Goal: Transaction & Acquisition: Register for event/course

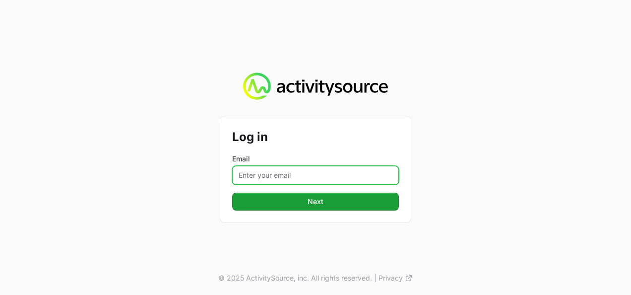
click at [321, 173] on input "Email" at bounding box center [315, 175] width 167 height 19
type input "[PERSON_NAME][EMAIL_ADDRESS][DOMAIN_NAME]"
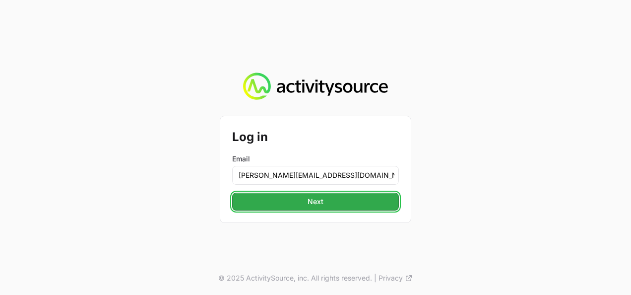
click at [311, 197] on span "Next" at bounding box center [315, 202] width 155 height 12
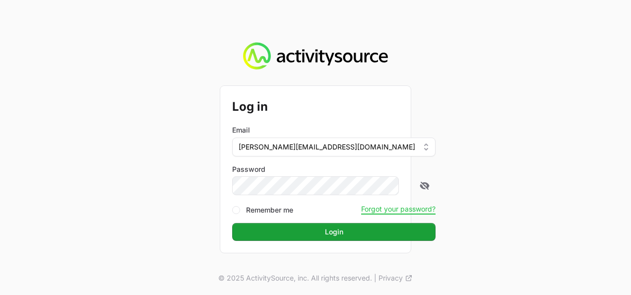
click at [232, 223] on button "Login Login" at bounding box center [334, 232] width 204 height 18
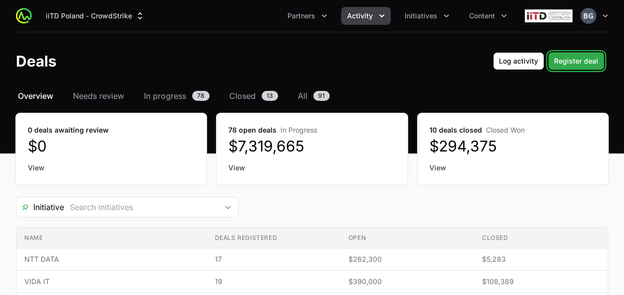
click at [574, 60] on span "Register deal" at bounding box center [576, 61] width 44 height 12
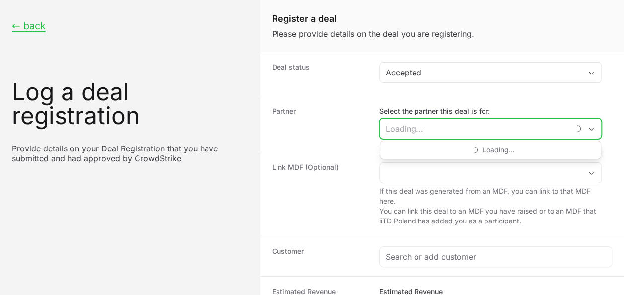
click at [411, 132] on input "Select the partner this deal is for:" at bounding box center [475, 129] width 190 height 20
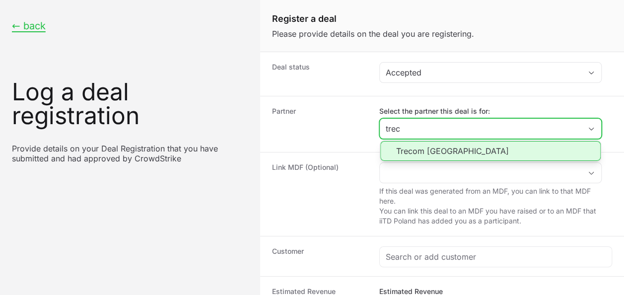
click at [420, 143] on li "Trecom [GEOGRAPHIC_DATA]" at bounding box center [490, 151] width 220 height 20
type input "Trecom [GEOGRAPHIC_DATA]"
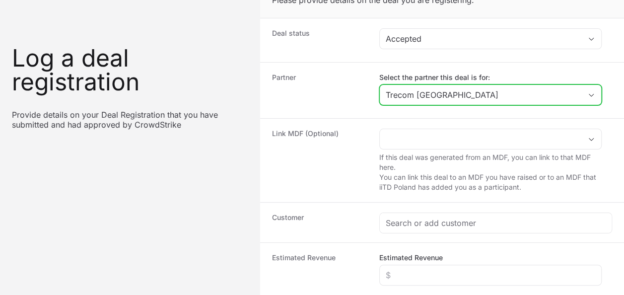
scroll to position [50, 0]
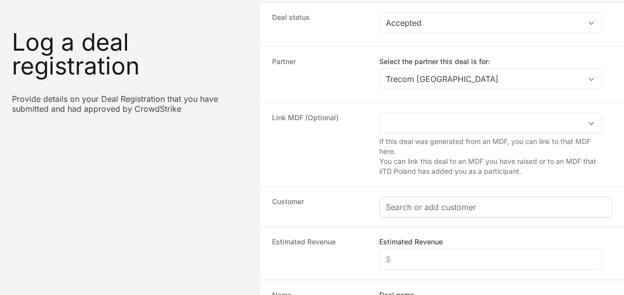
click at [417, 199] on div "Create activity form" at bounding box center [496, 207] width 232 height 20
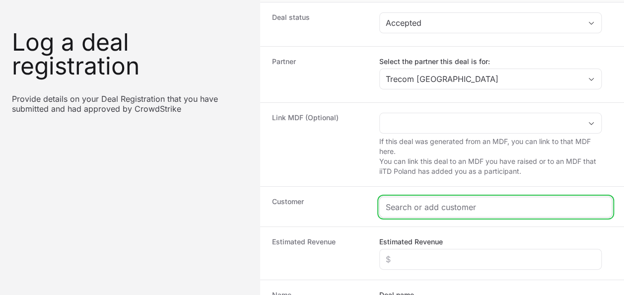
click at [417, 201] on input "Create activity form" at bounding box center [496, 207] width 220 height 12
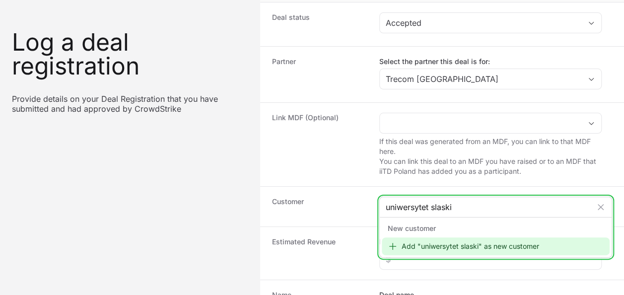
type input "uniwersytet slaski"
click at [490, 244] on div "Add "uniwersytet slaski" as new customer" at bounding box center [496, 246] width 228 height 18
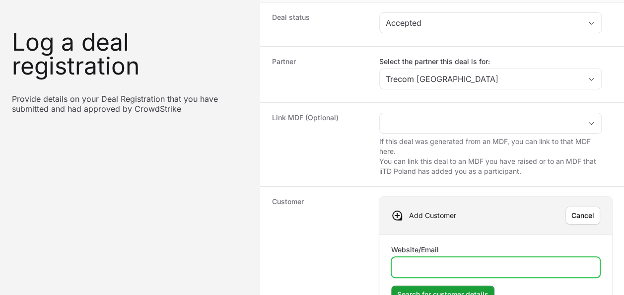
paste input "[DOMAIN_NAME]"
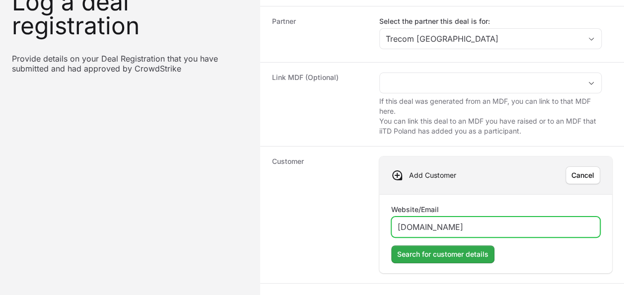
scroll to position [99, 0]
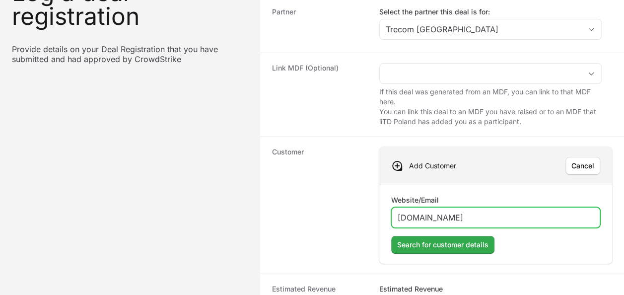
type input "[DOMAIN_NAME]"
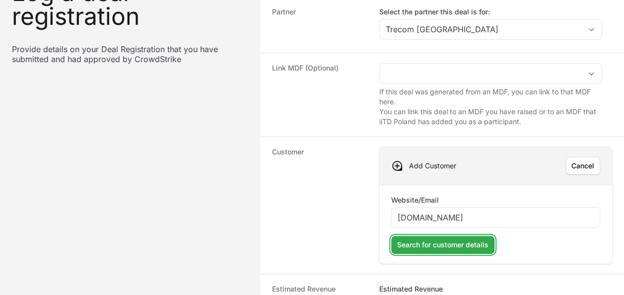
click at [469, 239] on span "Search for customer details" at bounding box center [442, 245] width 91 height 12
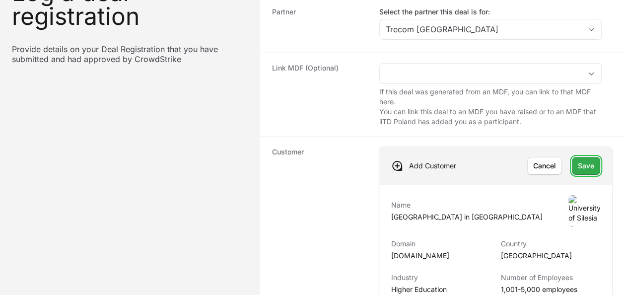
click at [589, 165] on span "Save" at bounding box center [586, 166] width 16 height 12
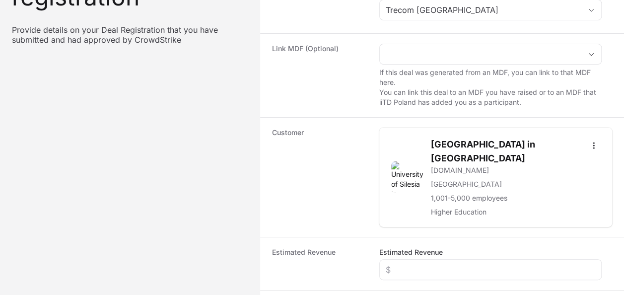
scroll to position [149, 0]
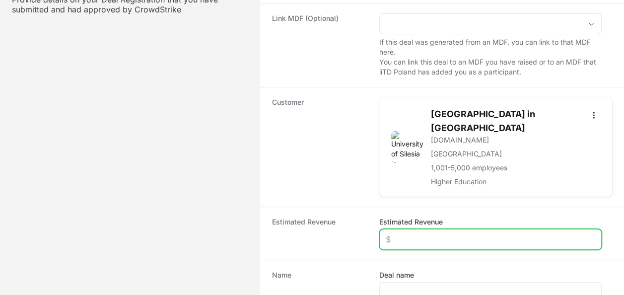
click at [415, 233] on input "Estimated Revenue" at bounding box center [490, 239] width 209 height 12
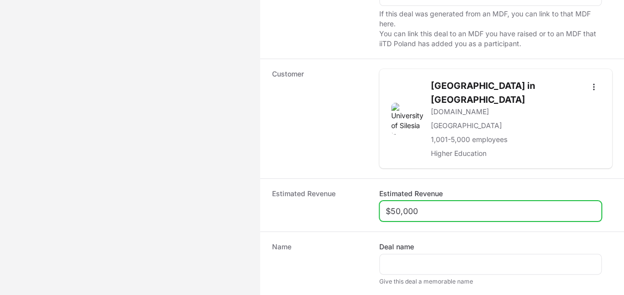
scroll to position [248, 0]
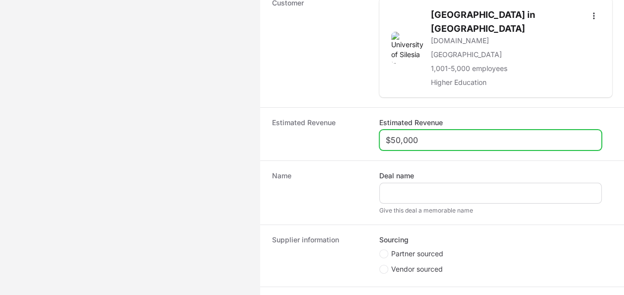
type input "$50,000"
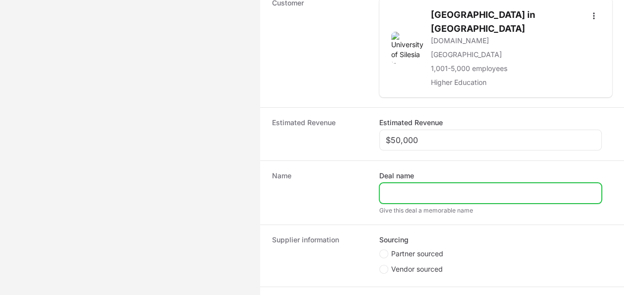
click at [412, 187] on input "Deal name" at bounding box center [490, 193] width 209 height 12
click at [422, 187] on input "Deal name" at bounding box center [490, 193] width 209 height 12
type input "[GEOGRAPHIC_DATA]"
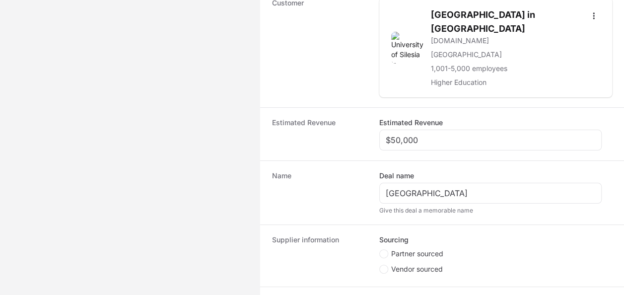
click at [423, 249] on span "Partner sourced" at bounding box center [417, 254] width 52 height 10
drag, startPoint x: 423, startPoint y: 239, endPoint x: 398, endPoint y: 240, distance: 24.8
click at [399, 249] on span "Partner sourced" at bounding box center [417, 254] width 52 height 10
drag, startPoint x: 398, startPoint y: 240, endPoint x: 391, endPoint y: 239, distance: 7.0
click at [391, 249] on label "Partner sourced" at bounding box center [411, 254] width 64 height 10
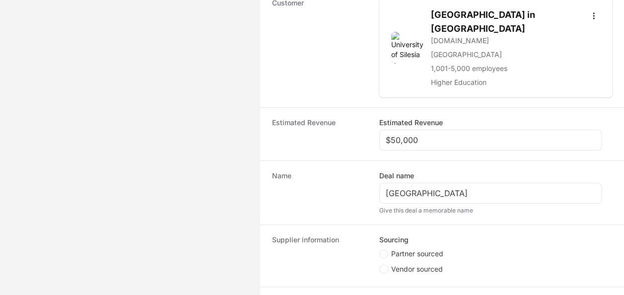
click at [380, 249] on input "Partner sourced" at bounding box center [379, 249] width 1 height 1
radio input "true"
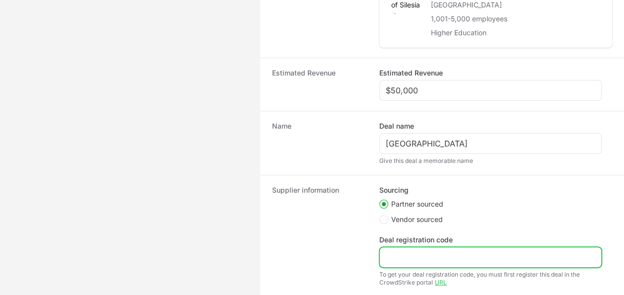
click at [424, 251] on input "Deal registration code" at bounding box center [490, 257] width 209 height 12
paste input "DR-f07e5554"
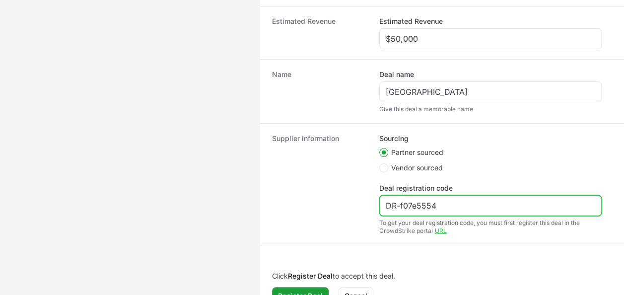
scroll to position [352, 0]
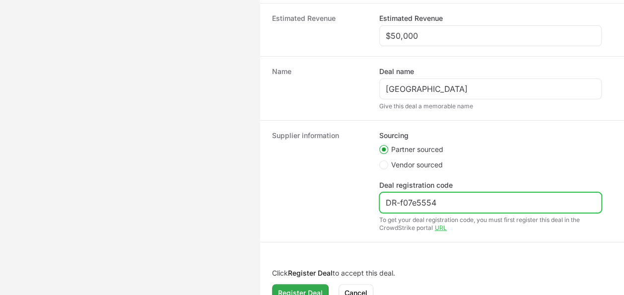
type input "DR-f07e5554"
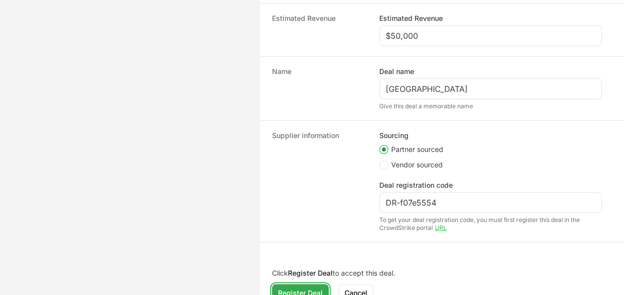
click at [306, 287] on span "Register Deal" at bounding box center [300, 293] width 45 height 12
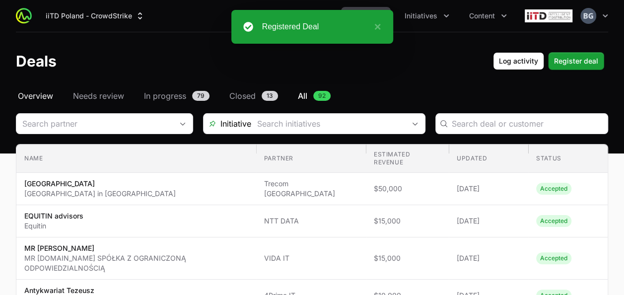
click at [50, 101] on span "Overview" at bounding box center [35, 96] width 35 height 12
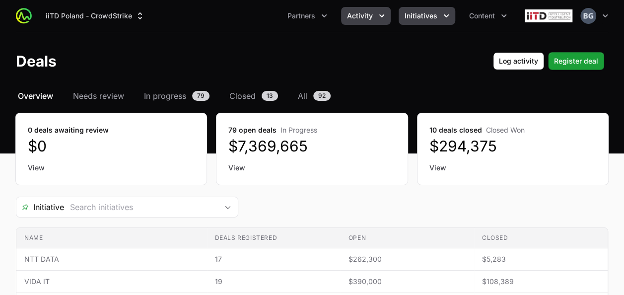
click at [415, 20] on span "Initiatives" at bounding box center [421, 16] width 33 height 10
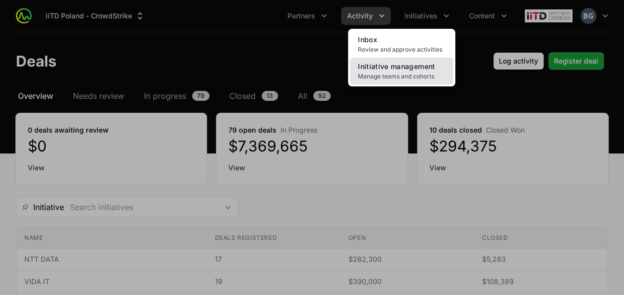
click at [393, 79] on span "Manage teams and cohorts" at bounding box center [401, 76] width 87 height 8
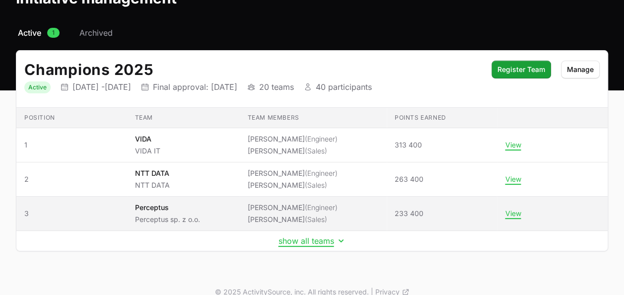
scroll to position [75, 0]
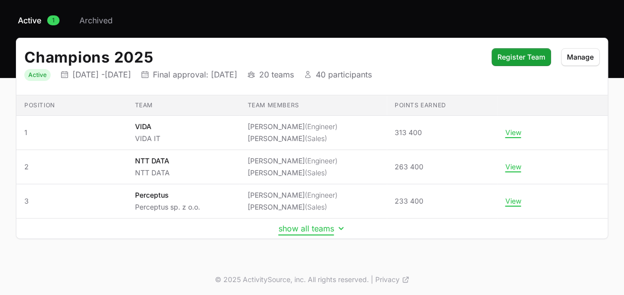
click at [309, 231] on button "show all teams" at bounding box center [312, 228] width 68 height 10
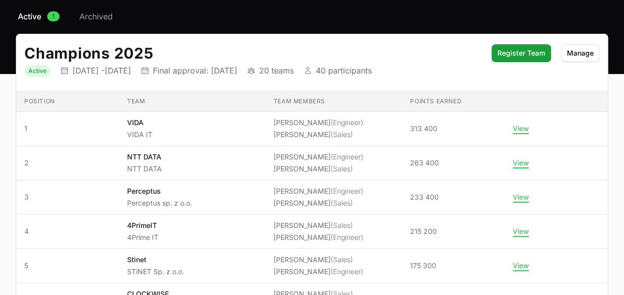
scroll to position [0, 0]
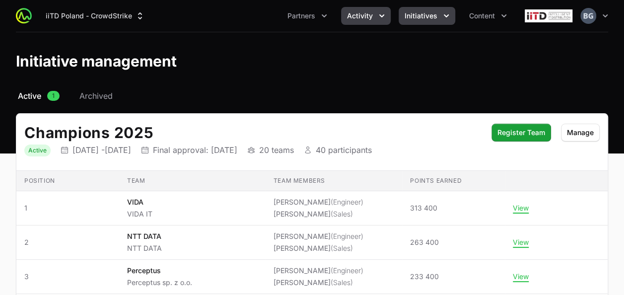
click at [355, 8] on button "Activity" at bounding box center [366, 16] width 50 height 18
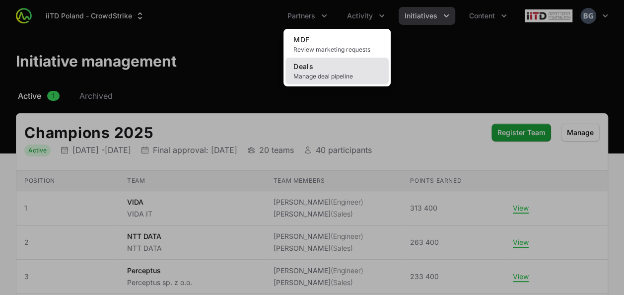
click at [348, 67] on link "Deals Manage deal pipeline" at bounding box center [336, 71] width 103 height 27
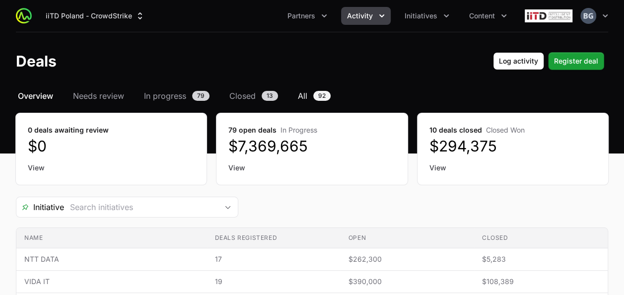
click at [311, 96] on link "All 92" at bounding box center [314, 96] width 37 height 12
